Goal: Information Seeking & Learning: Learn about a topic

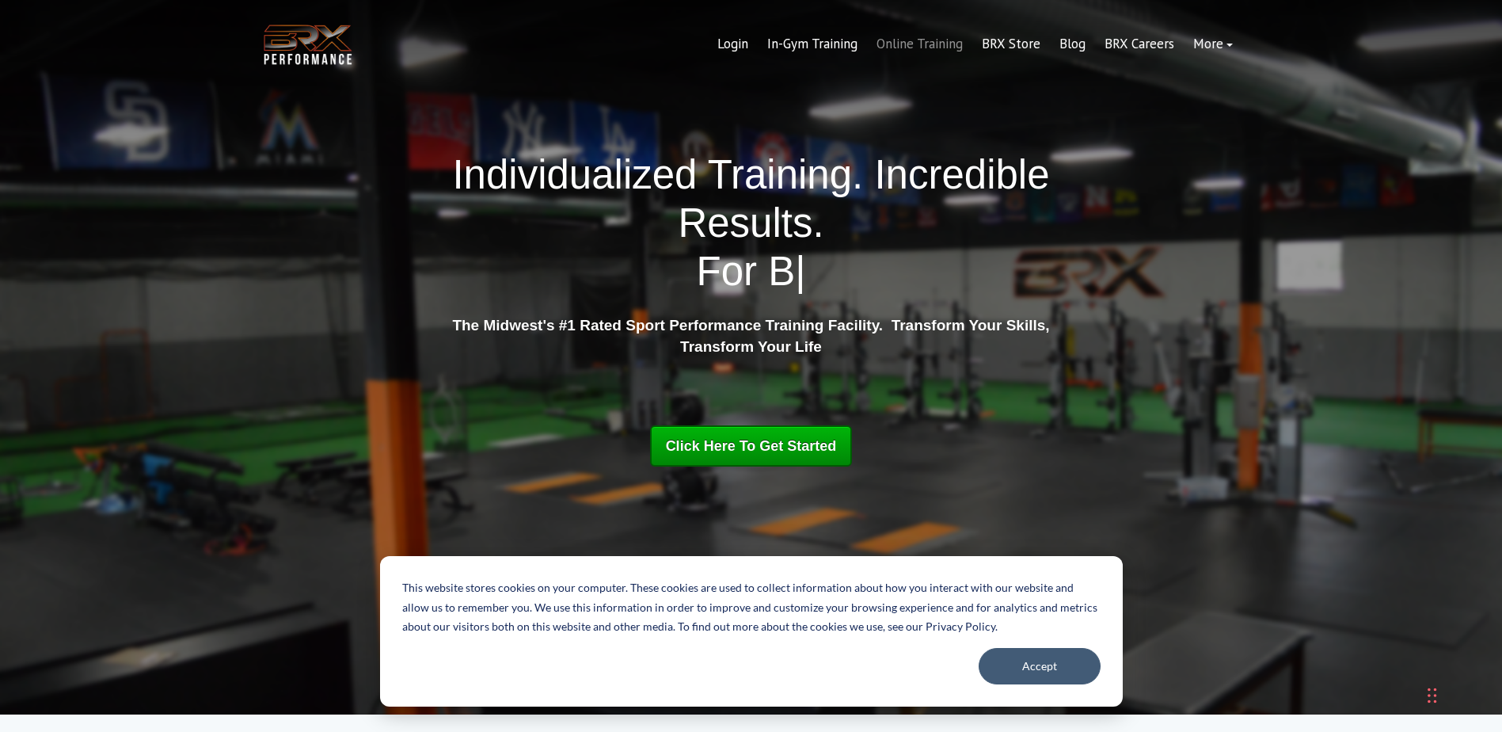
click at [908, 46] on link "Online Training" at bounding box center [919, 44] width 105 height 38
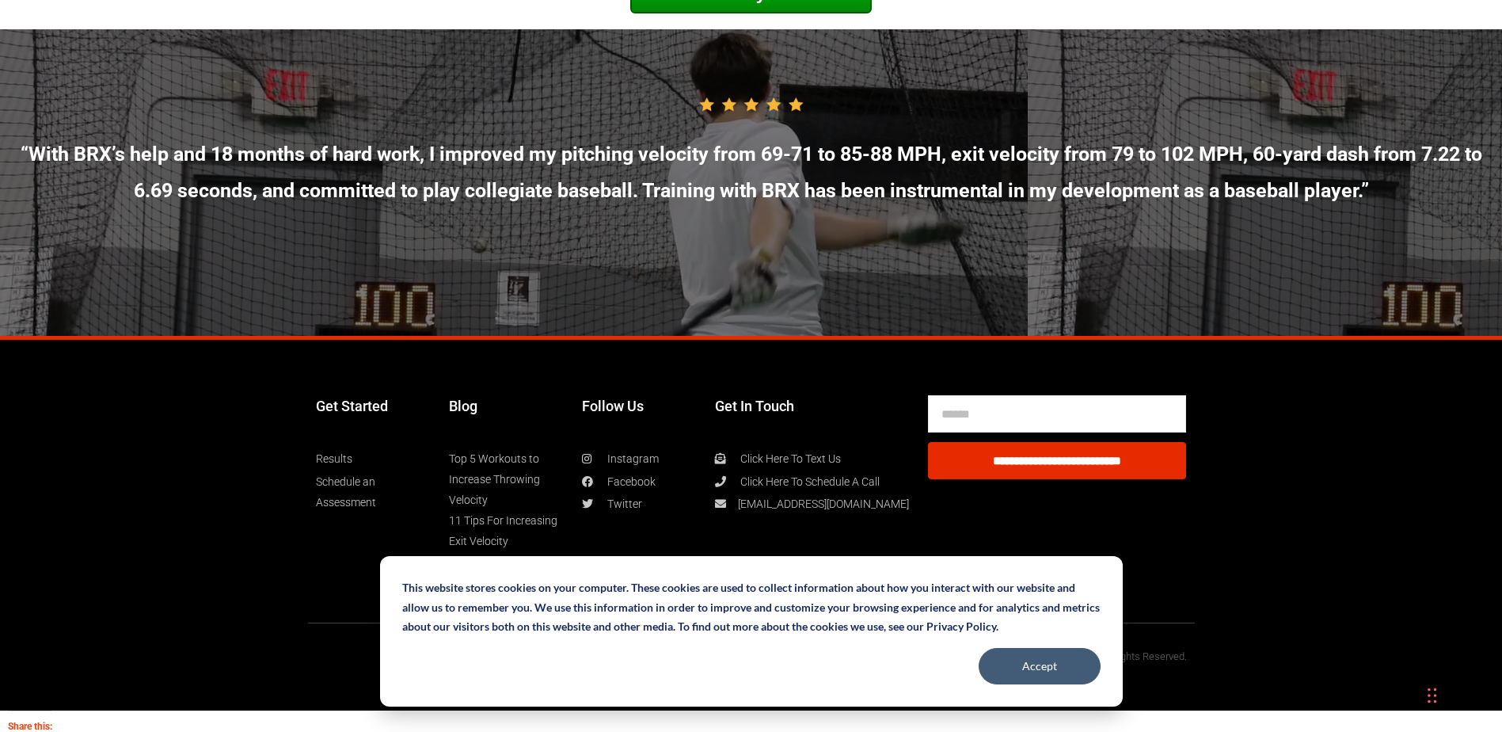
scroll to position [8273, 0]
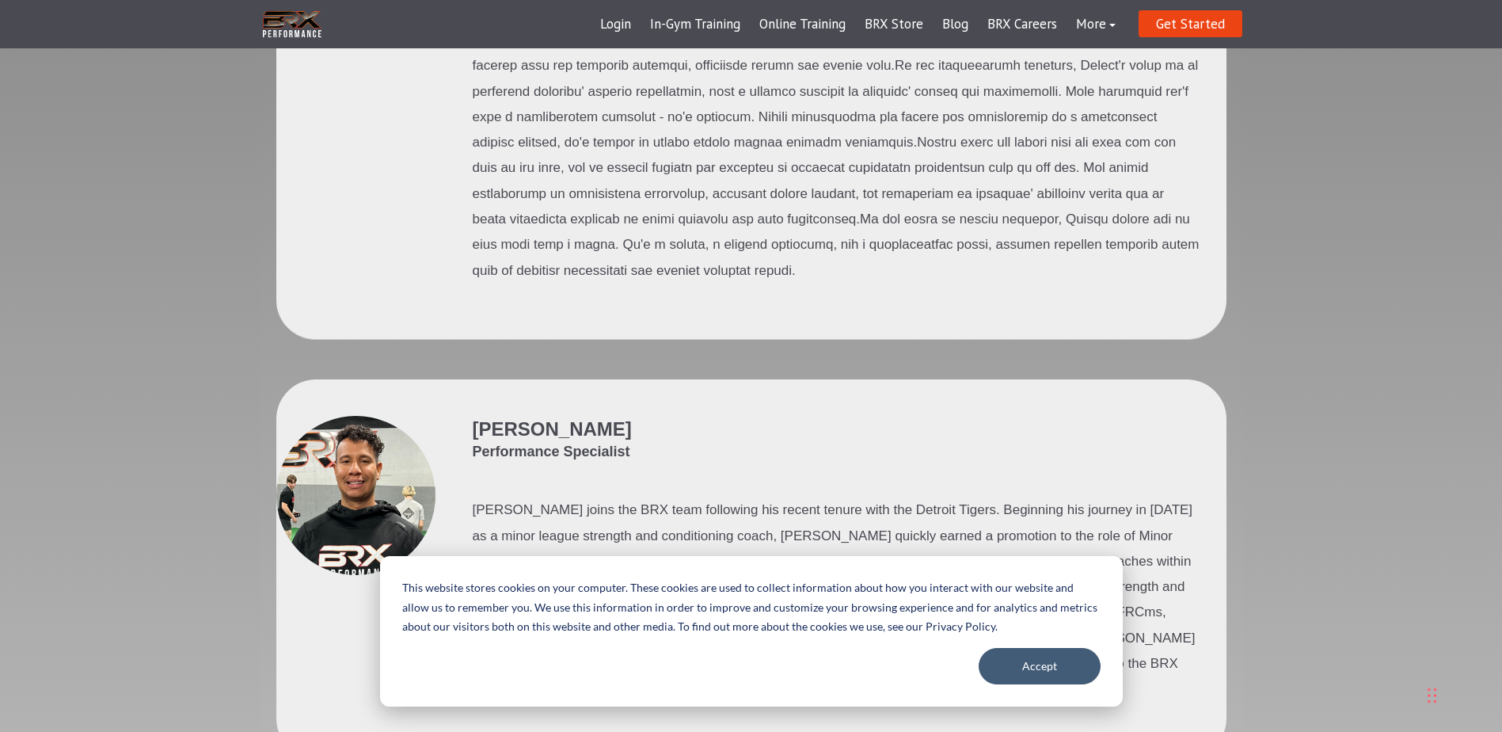
scroll to position [3326, 0]
